Goal: Task Accomplishment & Management: Use online tool/utility

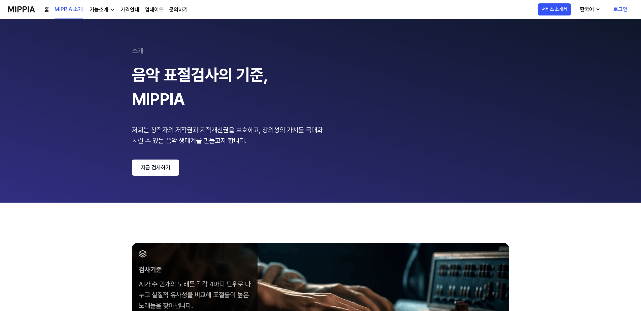
click at [164, 171] on link "지금 검사하기" at bounding box center [155, 168] width 47 height 16
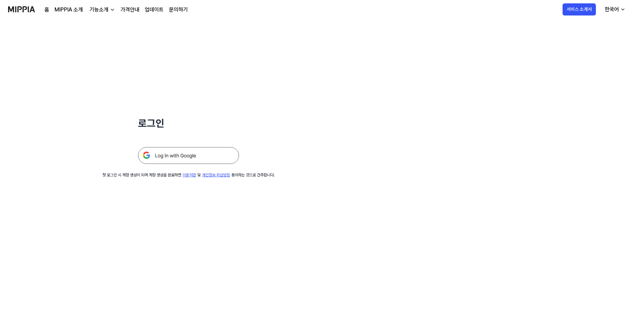
click at [211, 155] on img at bounding box center [188, 155] width 101 height 17
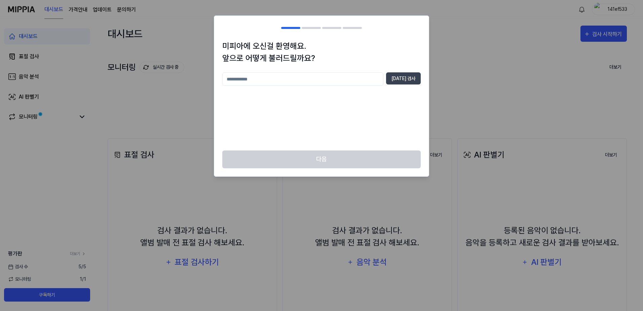
click at [334, 80] on input "text" at bounding box center [302, 78] width 161 height 13
type input "****"
click at [413, 78] on button "[DATE] 검사" at bounding box center [403, 78] width 35 height 12
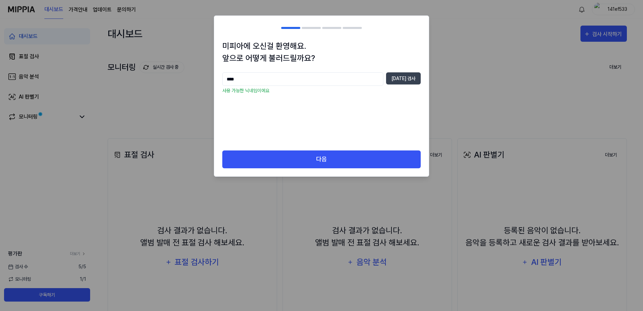
click at [374, 169] on div "다음" at bounding box center [321, 163] width 215 height 26
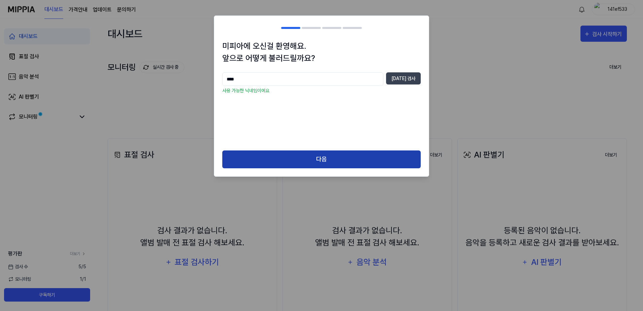
click at [373, 164] on button "다음" at bounding box center [321, 159] width 199 height 18
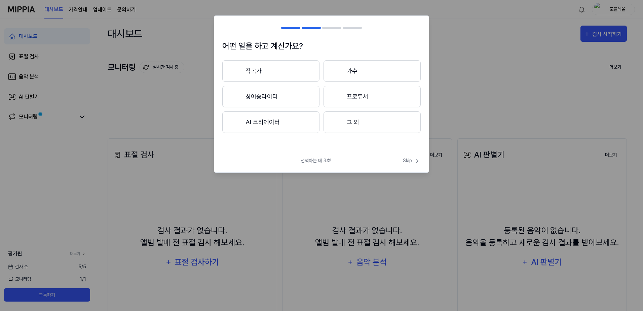
click at [369, 116] on button "그 외" at bounding box center [372, 122] width 97 height 22
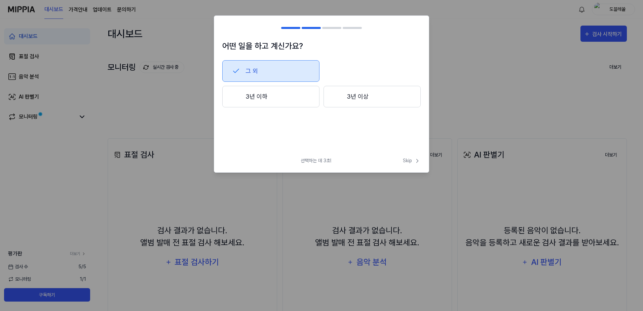
click at [335, 96] on div at bounding box center [338, 97] width 8 height 8
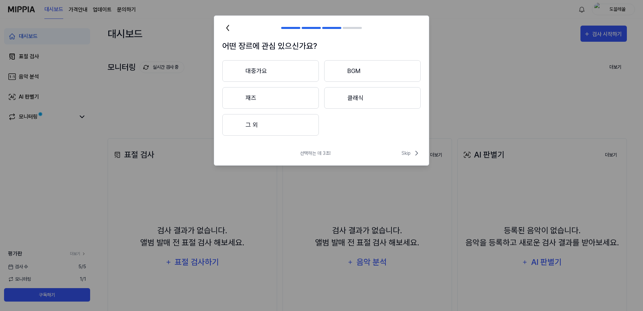
click at [351, 70] on button "BGM" at bounding box center [372, 71] width 97 height 22
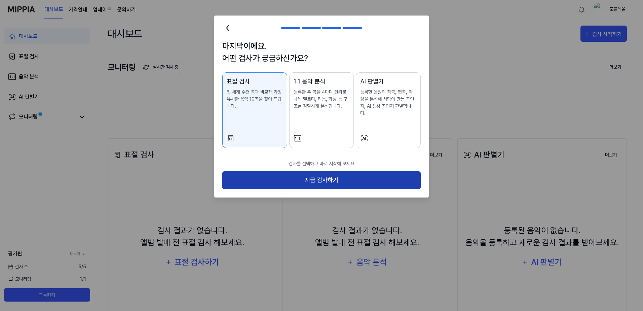
click at [320, 173] on button "지금 검사하기" at bounding box center [321, 180] width 199 height 18
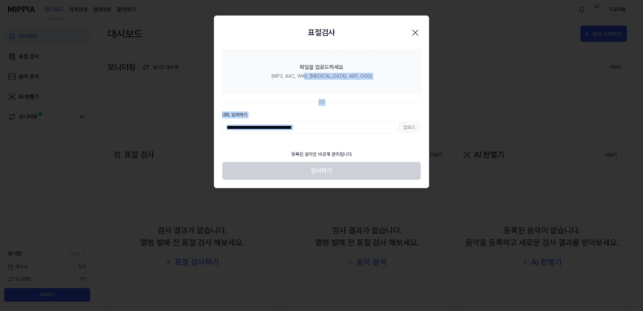
drag, startPoint x: 316, startPoint y: 79, endPoint x: 327, endPoint y: 146, distance: 68.7
click at [327, 146] on section "파일을 업로드하세요 (MP3, AAC, WAV, FLAC, AIFF, OGG) OR URL 입력하기 업로드" at bounding box center [321, 97] width 215 height 97
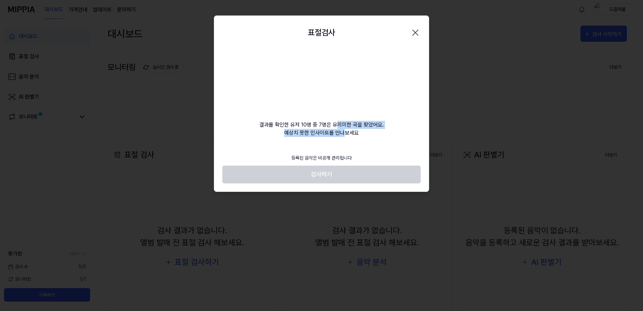
drag, startPoint x: 336, startPoint y: 120, endPoint x: 344, endPoint y: 132, distance: 14.5
click at [344, 132] on div "결과를 확인한 유저 10명 중 7명은 유의미한 곡을 찾았어요. 예상치 못한 인사이트를 만나보세요" at bounding box center [321, 93] width 215 height 88
drag, startPoint x: 344, startPoint y: 132, endPoint x: 347, endPoint y: 135, distance: 3.8
click at [344, 132] on div "결과를 확인한 유저 10명 중 7명은 유의미한 곡을 찾았어요. 예상치 못한 인사이트를 만나보세요" at bounding box center [321, 93] width 215 height 88
drag, startPoint x: 350, startPoint y: 136, endPoint x: 351, endPoint y: 128, distance: 7.5
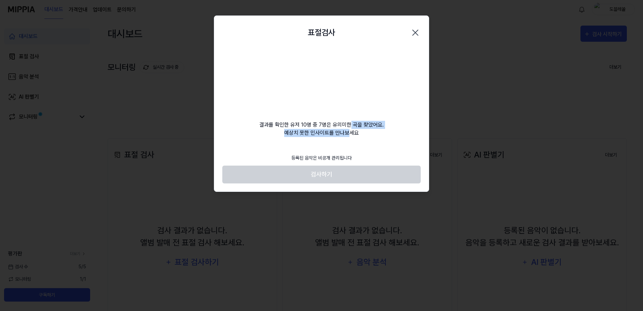
click at [351, 128] on div "결과를 확인한 유저 10명 중 7명은 유의미한 곡을 찾았어요. 예상치 못한 인사이트를 만나보세요" at bounding box center [321, 93] width 215 height 88
drag, startPoint x: 307, startPoint y: 126, endPoint x: 295, endPoint y: 133, distance: 14.1
click at [295, 133] on div "결과를 확인한 유저 10명 중 7명은 유의미한 곡을 찾았어요. 예상치 못한 인사이트를 만나보세요" at bounding box center [321, 93] width 215 height 88
drag, startPoint x: 295, startPoint y: 133, endPoint x: 260, endPoint y: 130, distance: 34.5
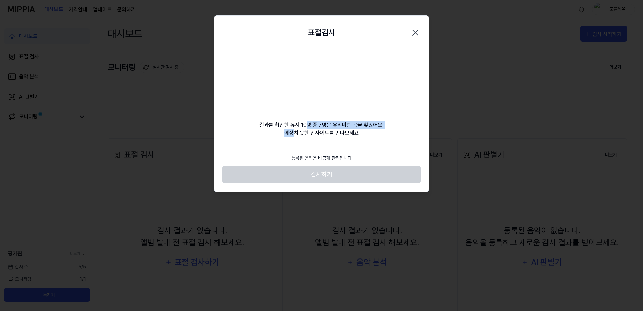
click at [260, 130] on div "결과를 확인한 유저 10명 중 7명은 유의미한 곡을 찾았어요. 예상치 못한 인사이트를 만나보세요" at bounding box center [321, 93] width 215 height 88
drag, startPoint x: 261, startPoint y: 124, endPoint x: 400, endPoint y: 134, distance: 139.3
click at [400, 134] on div "결과를 확인한 유저 10명 중 7명은 유의미한 곡을 찾았어요. 예상치 못한 인사이트를 만나보세요" at bounding box center [321, 93] width 215 height 88
drag, startPoint x: 400, startPoint y: 134, endPoint x: 385, endPoint y: 134, distance: 15.1
click at [385, 134] on div "결과를 확인한 유저 10명 중 7명은 유의미한 곡을 찾았어요. 예상치 못한 인사이트를 만나보세요" at bounding box center [321, 93] width 215 height 88
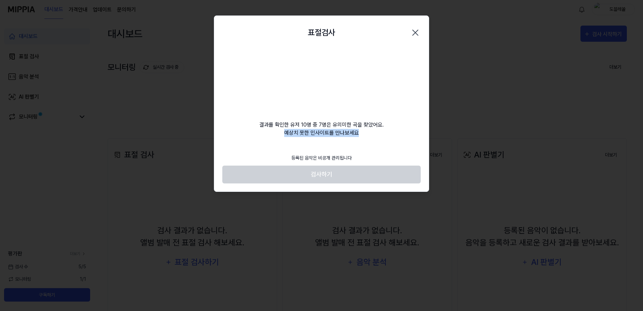
drag, startPoint x: 377, startPoint y: 135, endPoint x: 260, endPoint y: 139, distance: 116.5
click at [260, 139] on div "표절검사 닫기 결과를 확인한 유저 10명 중 7명은 유의미한 곡을 찾았어요. 예상치 못한 인사이트를 만나보세요 등록된 음악은 비공개 관리됩니다…" at bounding box center [321, 103] width 215 height 176
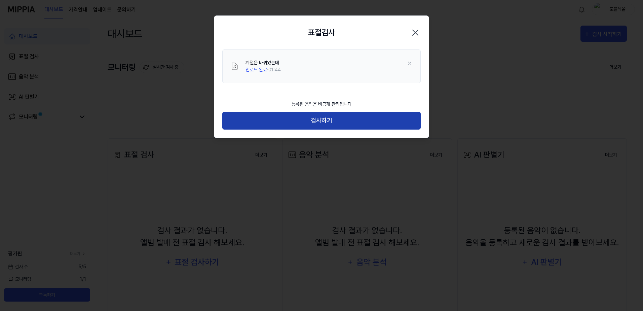
click at [294, 115] on button "검사하기" at bounding box center [321, 121] width 199 height 18
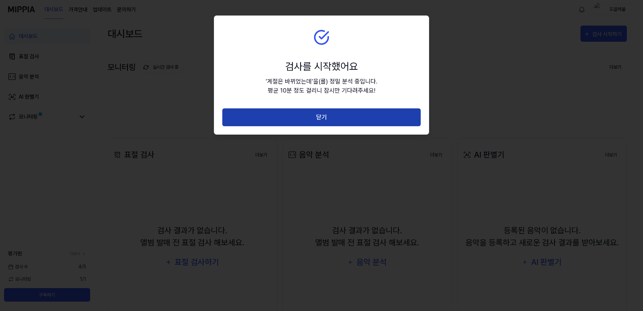
click at [357, 115] on button "닫기" at bounding box center [321, 117] width 199 height 18
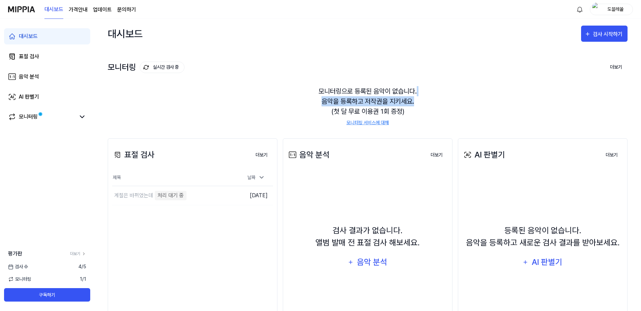
drag, startPoint x: 437, startPoint y: 103, endPoint x: 438, endPoint y: 87, distance: 16.2
click at [438, 87] on div "모니터링으로 등록된 음악이 없습니다. 음악을 등록하고 저작권을 지키세요. (첫 달 무료 이용권 1회 증정) 모니터링 서비스에 대해" at bounding box center [368, 106] width 520 height 56
drag, startPoint x: 433, startPoint y: 97, endPoint x: 318, endPoint y: 102, distance: 114.9
click at [318, 102] on div "모니터링으로 등록된 음악이 없습니다. 음악을 등록하고 저작권을 지키세요. (첫 달 무료 이용권 1회 증정) 모니터링 서비스에 대해" at bounding box center [368, 106] width 520 height 56
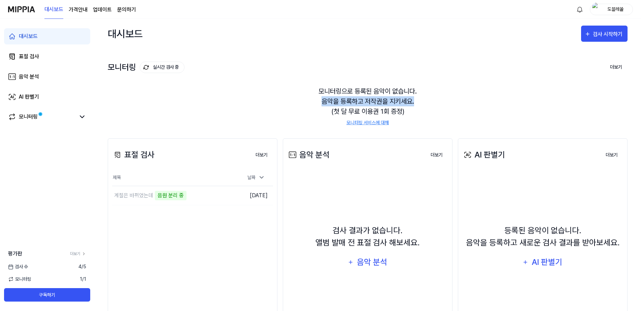
click at [318, 102] on div "모니터링으로 등록된 음악이 없습니다. 음악을 등록하고 저작권을 지키세요. (첫 달 무료 이용권 1회 증정) 모니터링 서비스에 대해" at bounding box center [368, 106] width 520 height 56
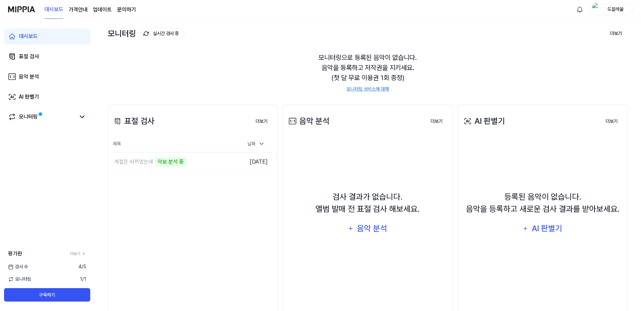
click at [274, 208] on div "표절 검사 더보기 표절 검사 제목 날짜 계절은 바뀌었는데 악보 분석 중 이동하기 2025.08.12. 더보기" at bounding box center [193, 209] width 170 height 209
click at [174, 161] on div "악보 분석 중" at bounding box center [171, 161] width 32 height 9
click at [189, 190] on div "표절 검사 더보기 표절 검사 제목 날짜 계절은 바뀌었는데 악보 분석 중 이동하기 2025.08.12. 더보기" at bounding box center [193, 209] width 170 height 209
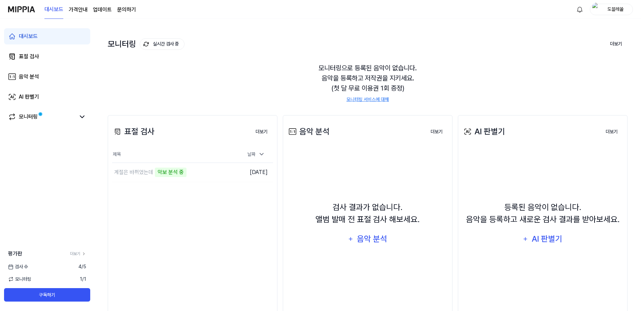
scroll to position [0, 0]
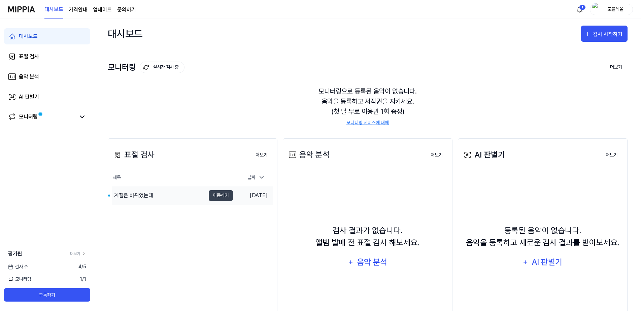
click at [259, 199] on td "2025.08.12." at bounding box center [253, 195] width 40 height 19
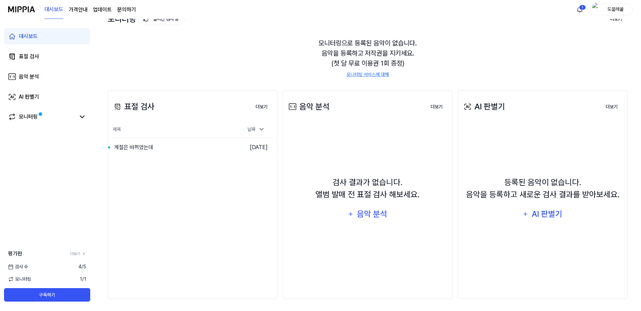
scroll to position [49, 0]
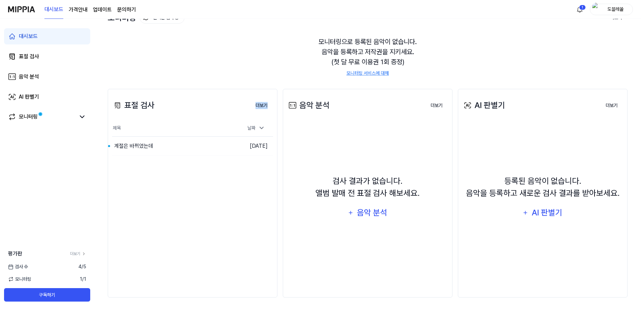
drag, startPoint x: 225, startPoint y: 229, endPoint x: 248, endPoint y: 86, distance: 143.8
click at [248, 86] on div "표절 검사 더보기 표절 검사 제목 날짜 계절은 바뀌었는데 이동하기 2025.08.12. 더보기 음악 분석 더보기 음악 분석 검사 결과가 없습니…" at bounding box center [368, 193] width 520 height 236
drag, startPoint x: 248, startPoint y: 86, endPoint x: 228, endPoint y: 80, distance: 21.2
click at [228, 80] on div "표절 검사 더보기 표절 검사 제목 날짜 계절은 바뀌었는데 이동하기 2025.08.12. 더보기 음악 분석 더보기 음악 분석 검사 결과가 없습니…" at bounding box center [368, 193] width 520 height 236
click at [190, 154] on div "계절은 바뀌었는데" at bounding box center [158, 146] width 93 height 19
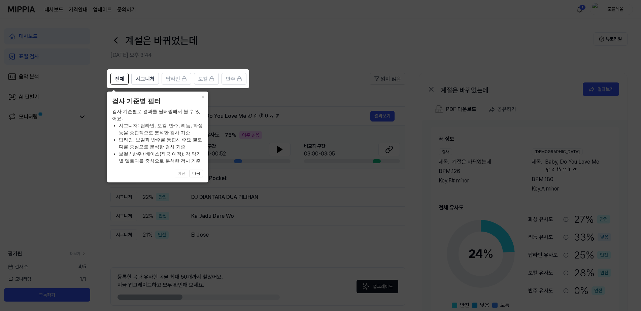
click at [326, 237] on icon at bounding box center [321, 155] width 643 height 311
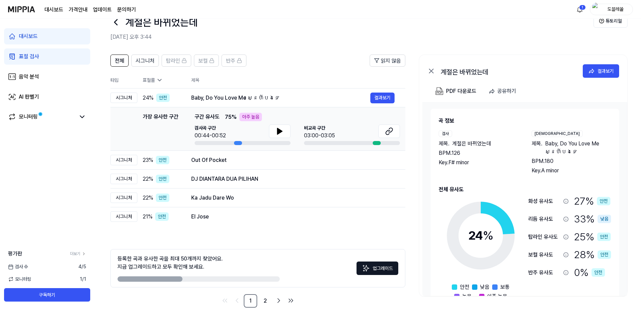
scroll to position [28, 0]
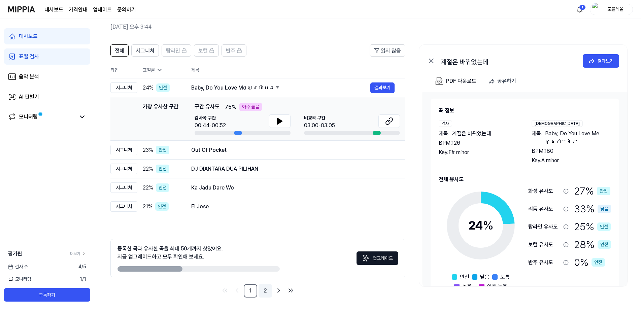
click at [261, 293] on link "2" at bounding box center [264, 290] width 13 height 13
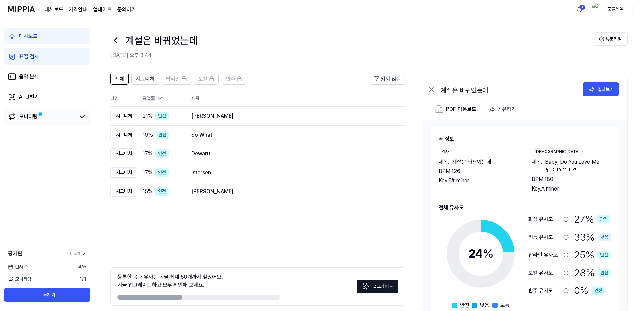
click at [77, 120] on div "모니터링" at bounding box center [47, 117] width 78 height 8
click at [83, 118] on icon at bounding box center [82, 117] width 8 height 8
